Goal: Task Accomplishment & Management: Use online tool/utility

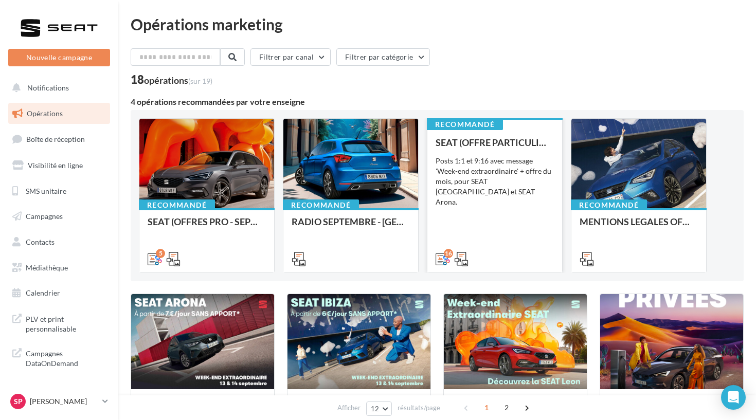
click at [490, 184] on div "Posts 1:1 et 9:16 avec message 'Week-end extraordinaire' + offre du mois, pour …" at bounding box center [495, 181] width 118 height 51
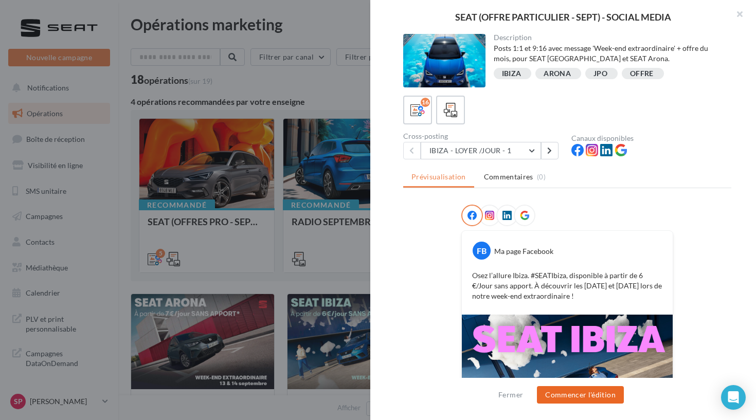
click at [565, 397] on button "Commencer l'édition" at bounding box center [580, 394] width 87 height 17
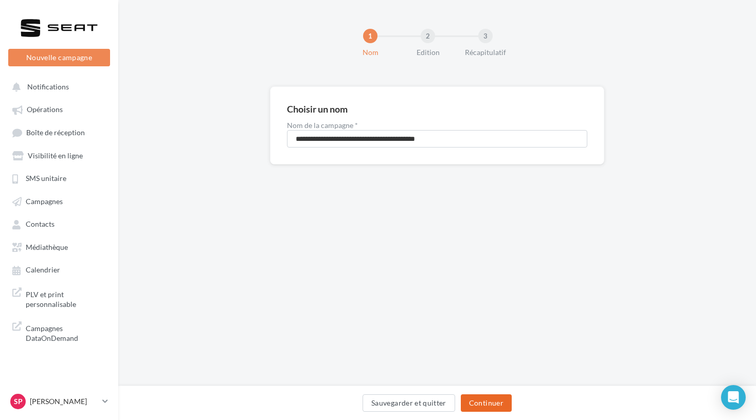
click at [491, 402] on button "Continuer" at bounding box center [486, 403] width 51 height 17
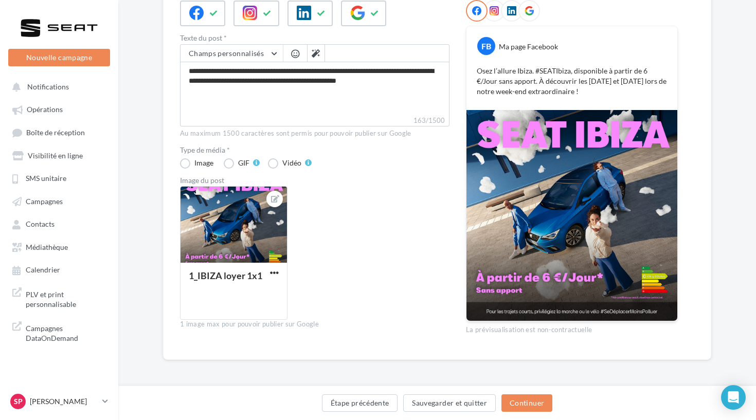
click at [503, 256] on img at bounding box center [572, 215] width 211 height 211
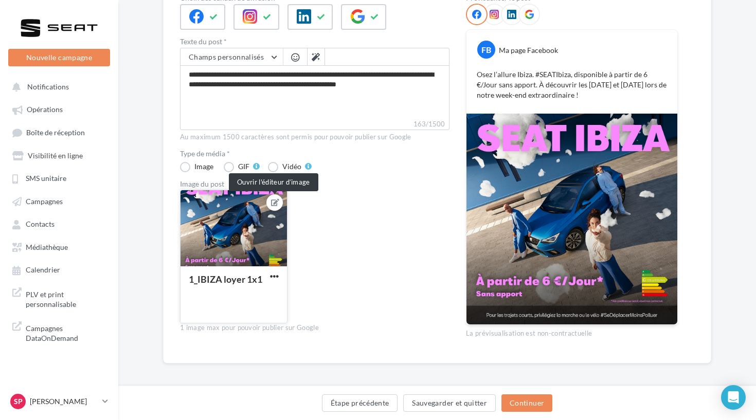
click at [271, 206] on button at bounding box center [275, 202] width 8 height 12
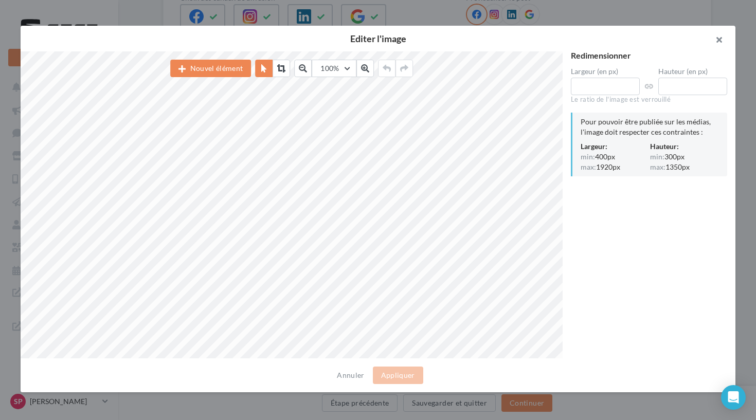
click at [714, 40] on button "button" at bounding box center [714, 41] width 41 height 31
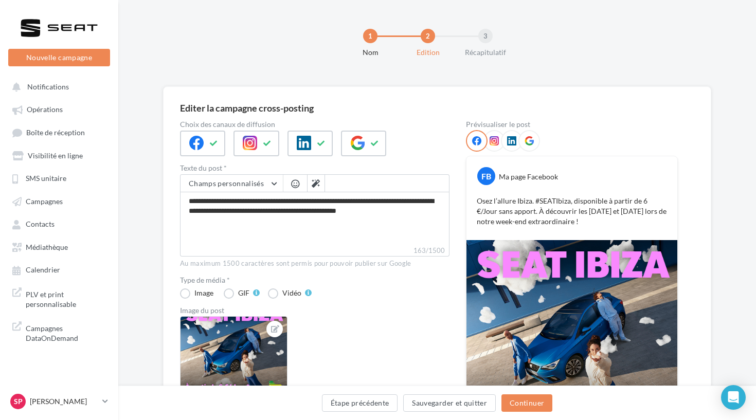
scroll to position [0, 0]
click at [51, 28] on div at bounding box center [59, 28] width 82 height 26
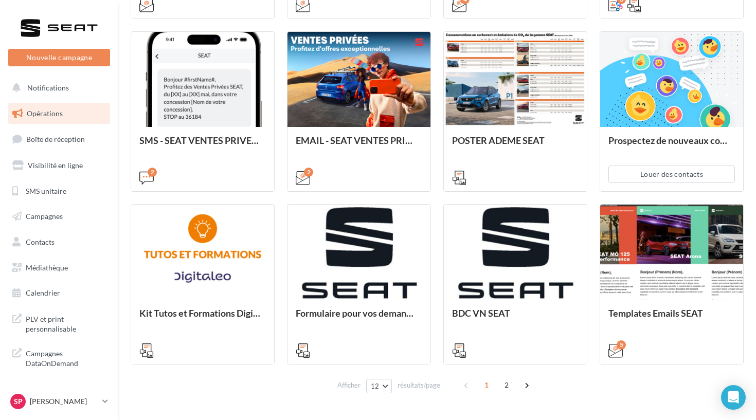
scroll to position [436, 0]
